Goal: Task Accomplishment & Management: Manage account settings

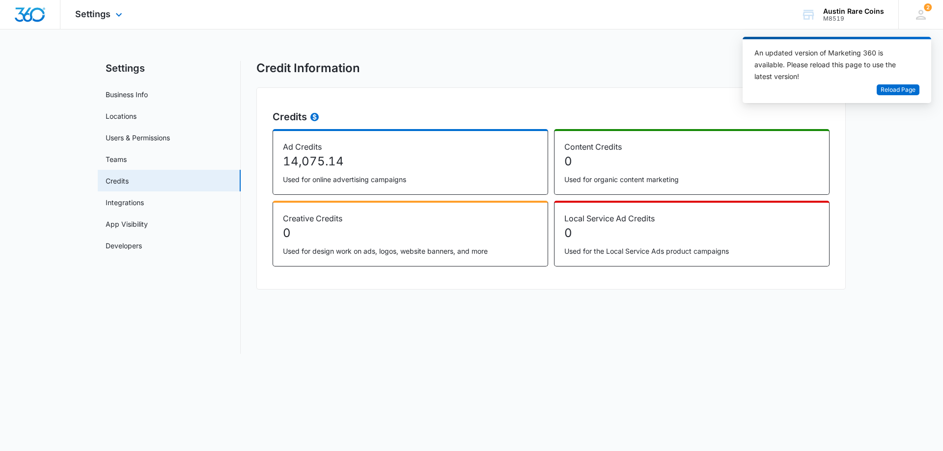
click at [111, 16] on div "Settings Apps Reputation Websites Forms CRM Email Social Shop Payments POS Cont…" at bounding box center [99, 14] width 79 height 29
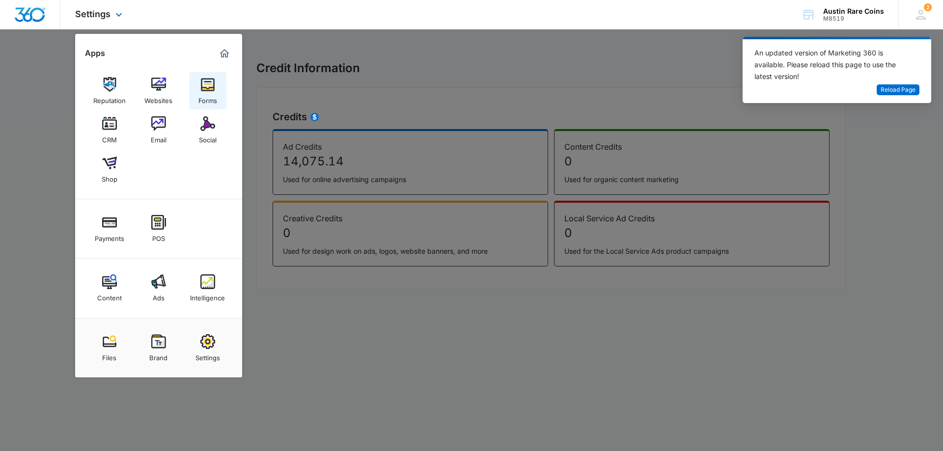
click at [214, 86] on img at bounding box center [207, 84] width 15 height 15
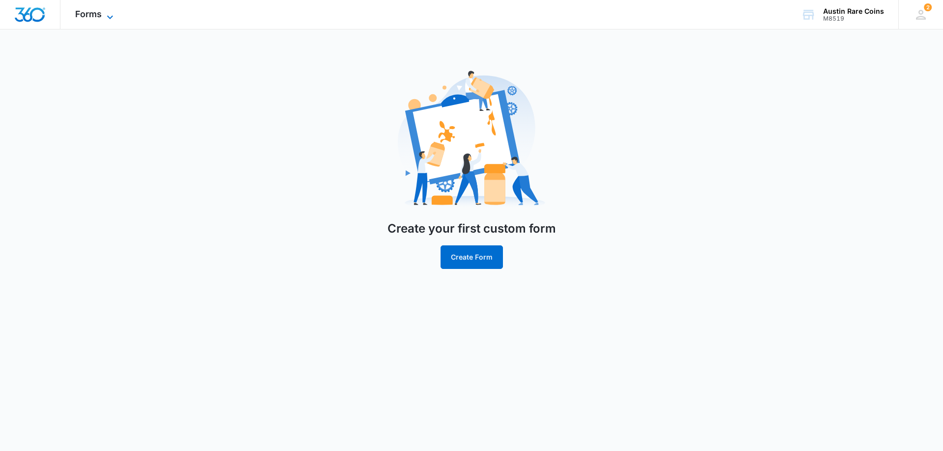
click at [90, 12] on span "Forms" at bounding box center [88, 14] width 27 height 10
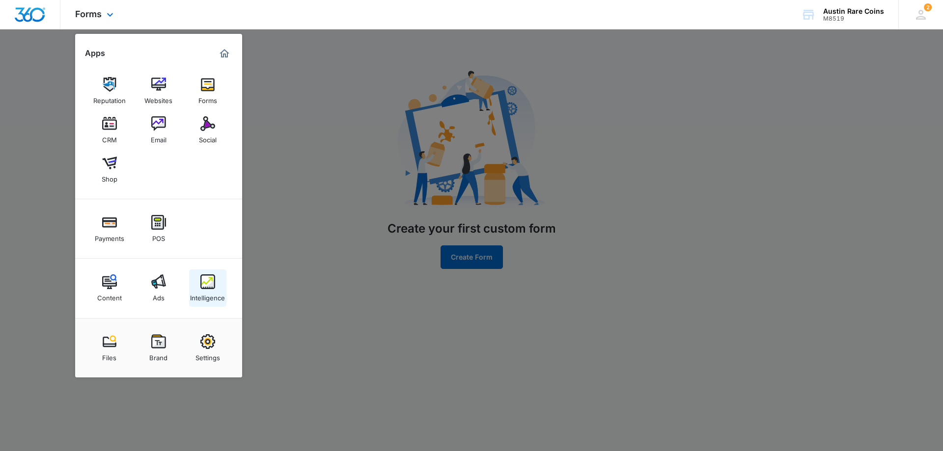
click at [211, 280] on img at bounding box center [207, 282] width 15 height 15
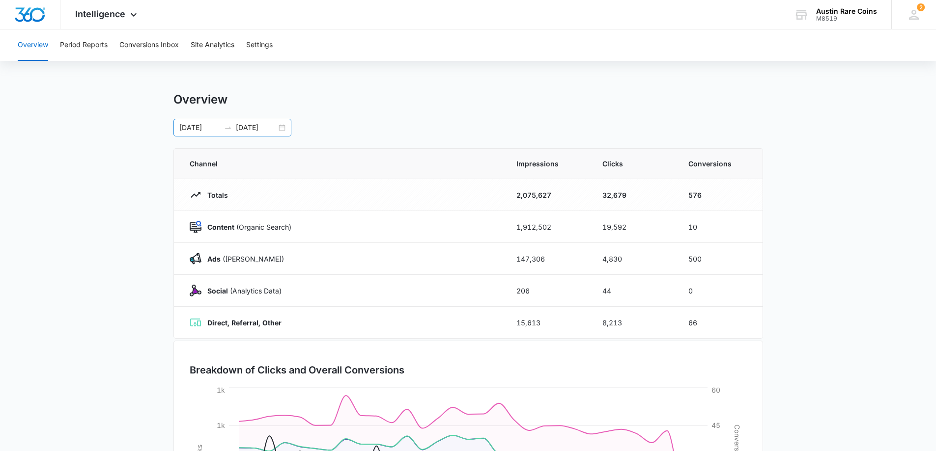
click at [285, 133] on div "[DATE] [DATE]" at bounding box center [232, 128] width 118 height 18
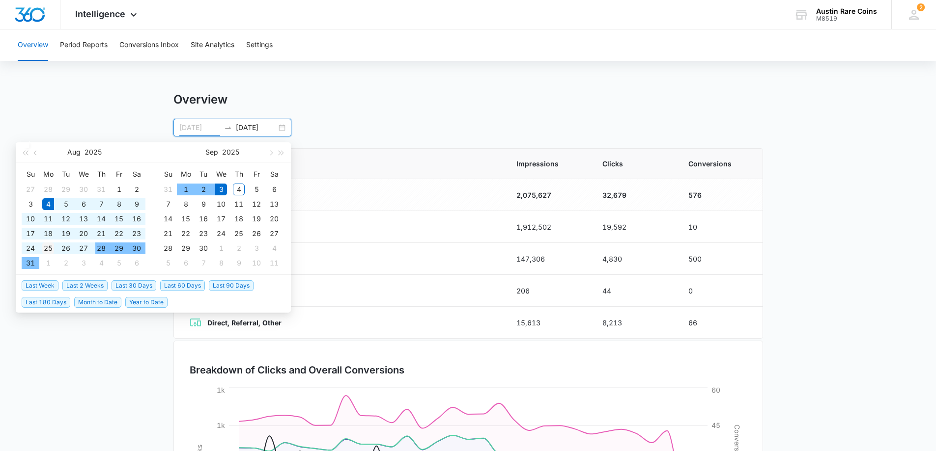
type input "[DATE]"
click at [49, 248] on div "25" at bounding box center [48, 249] width 12 height 12
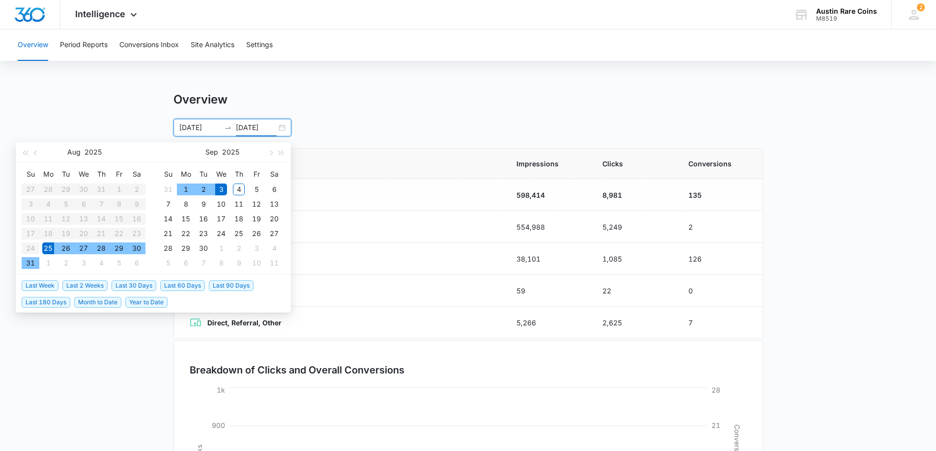
type input "[DATE]"
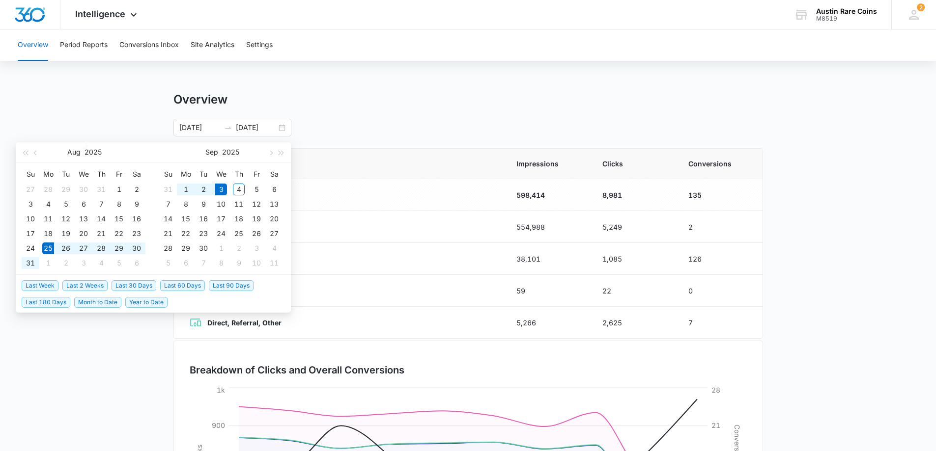
click at [405, 93] on div "Overview" at bounding box center [467, 99] width 589 height 15
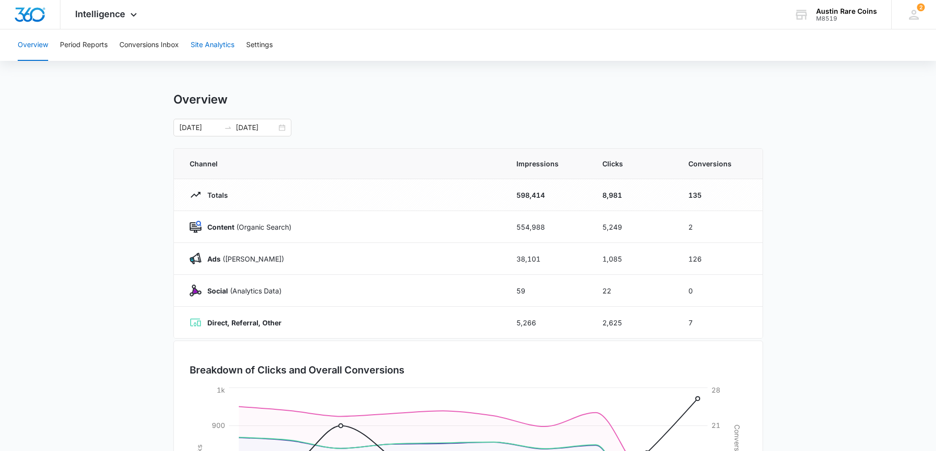
click at [220, 44] on button "Site Analytics" at bounding box center [213, 44] width 44 height 31
